Goal: Check status: Check status

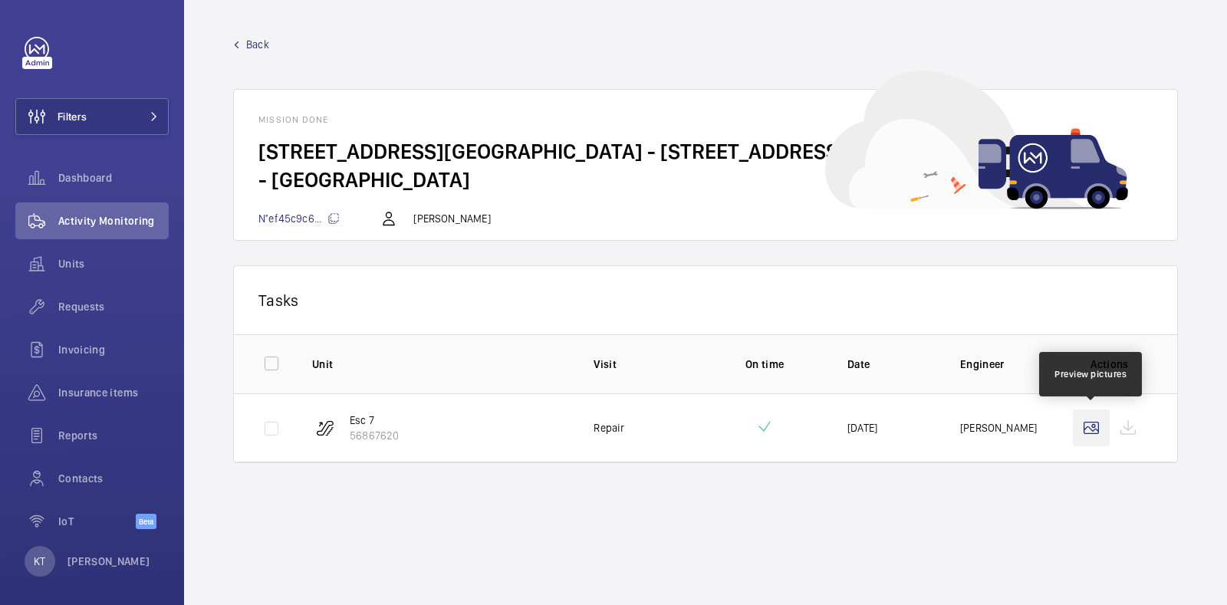
click at [1090, 423] on wm-front-icon-button at bounding box center [1091, 427] width 37 height 37
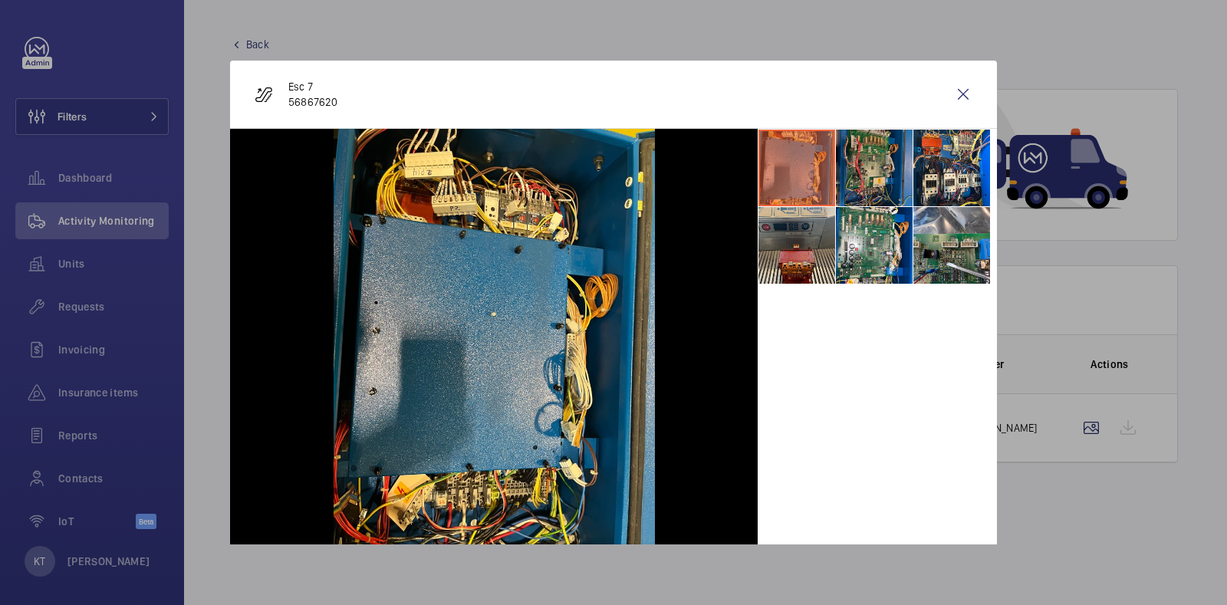
click at [869, 159] on li at bounding box center [874, 168] width 77 height 77
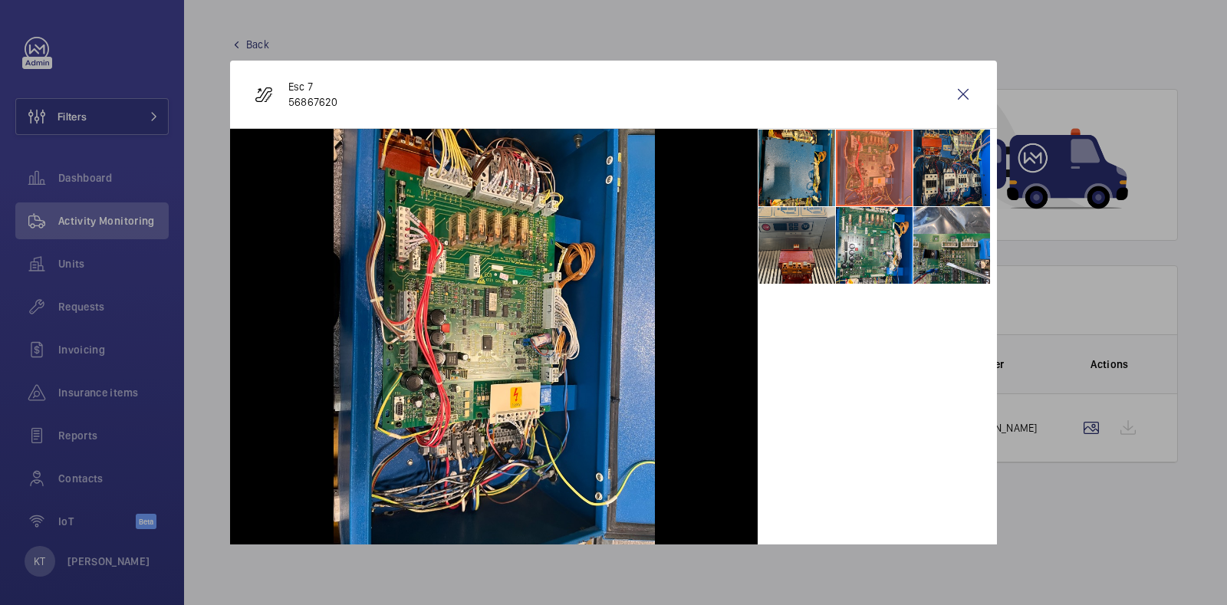
click at [919, 169] on li at bounding box center [951, 168] width 77 height 77
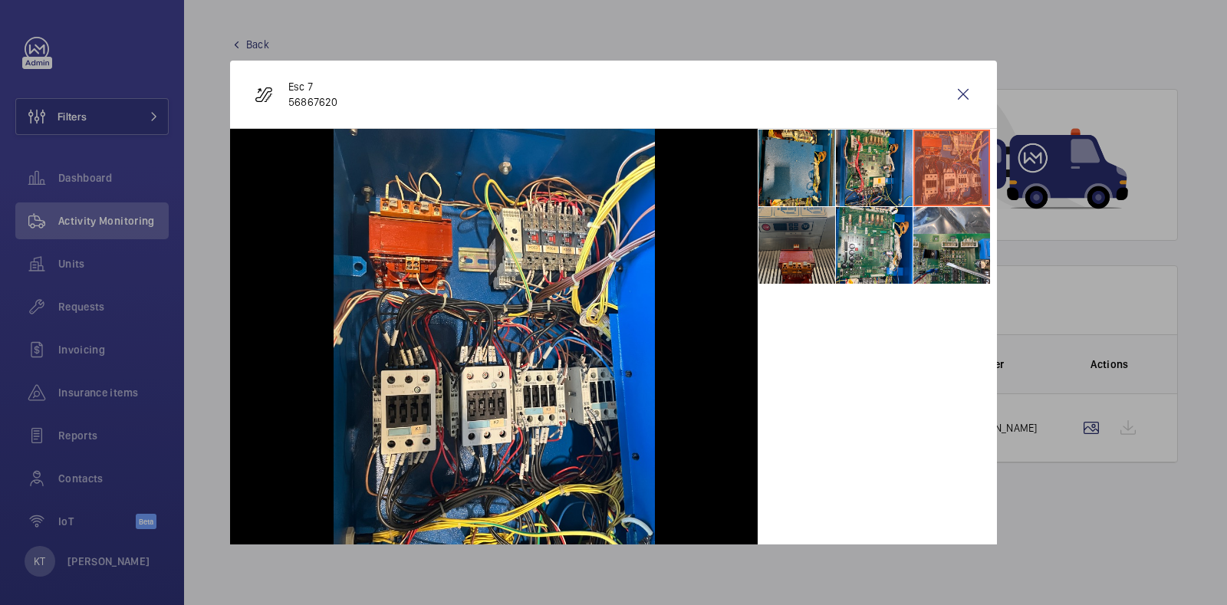
click at [785, 238] on li at bounding box center [796, 245] width 77 height 77
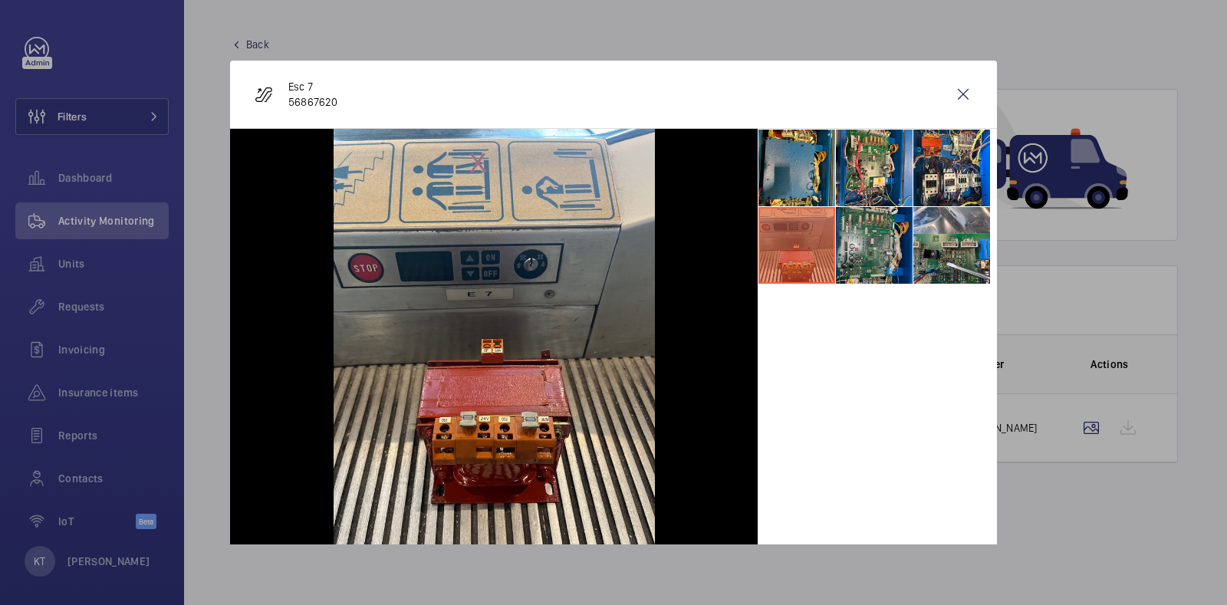
click at [836, 238] on li at bounding box center [874, 245] width 77 height 77
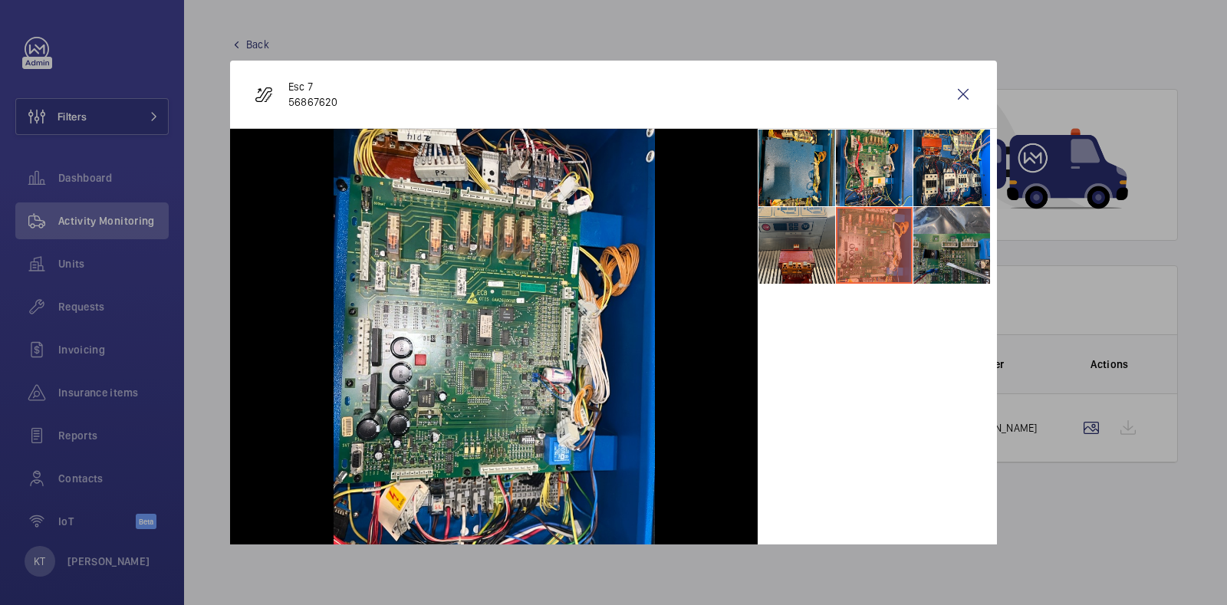
click at [916, 245] on li at bounding box center [951, 245] width 77 height 77
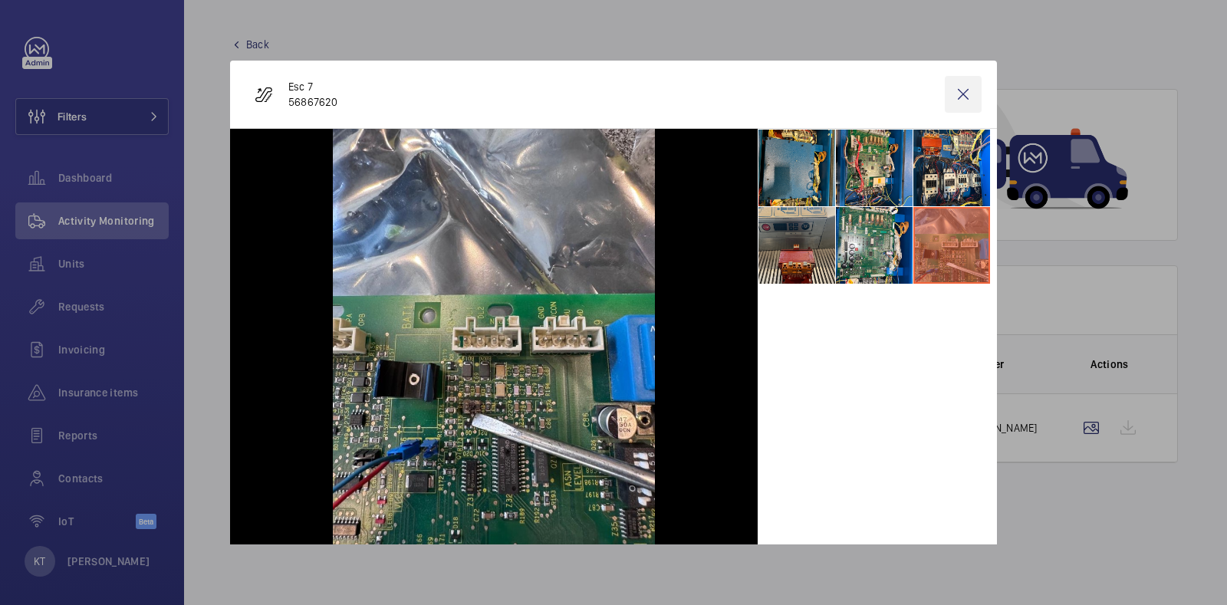
click at [948, 88] on wm-front-icon-button at bounding box center [963, 94] width 37 height 37
